Goal: Book appointment/travel/reservation

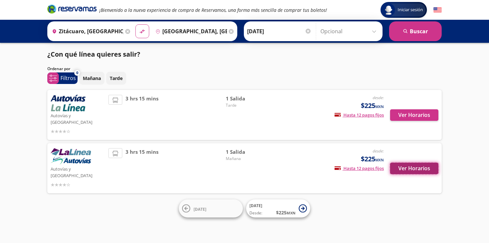
click at [420, 162] on button "Ver Horarios" at bounding box center [414, 168] width 48 height 12
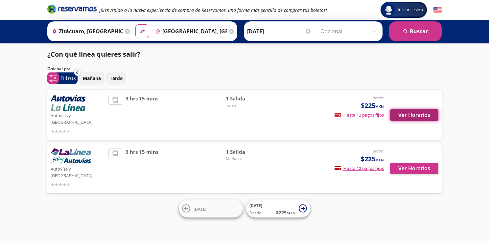
click at [424, 111] on button "Ver Horarios" at bounding box center [414, 115] width 48 height 12
